Goal: Task Accomplishment & Management: Manage account settings

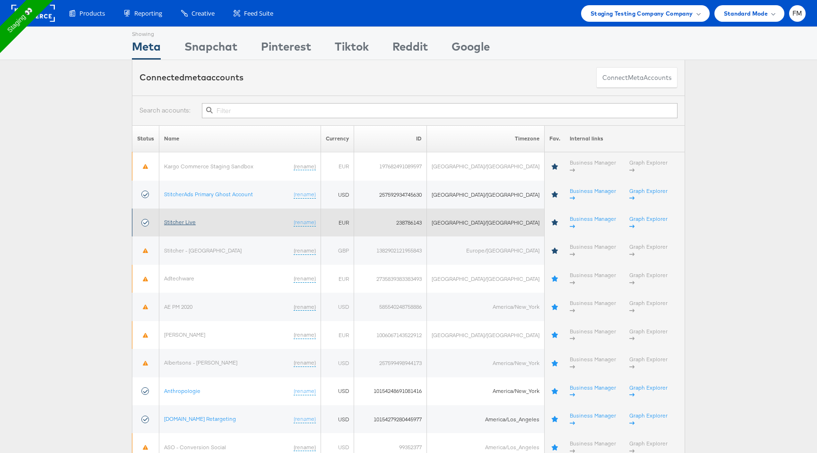
click at [188, 218] on link "Stitcher Live" at bounding box center [180, 221] width 32 height 7
